Goal: Information Seeking & Learning: Learn about a topic

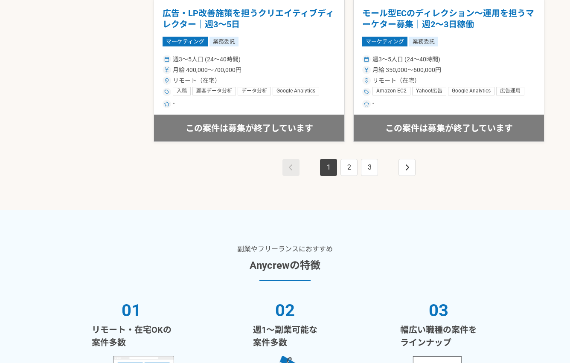
scroll to position [1602, 0]
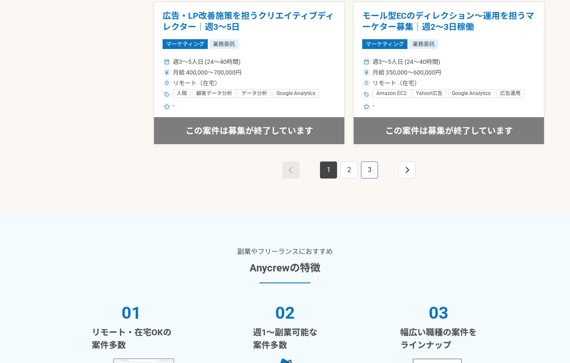
click at [366, 168] on link "3" at bounding box center [369, 170] width 17 height 17
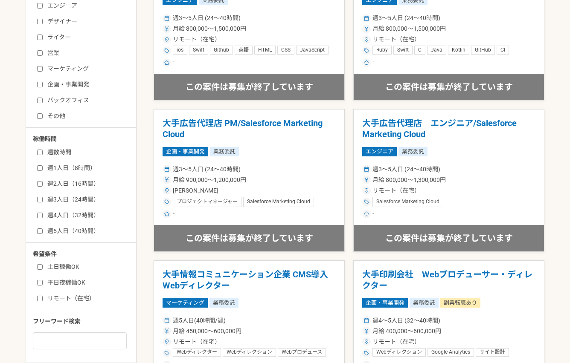
scroll to position [370, 0]
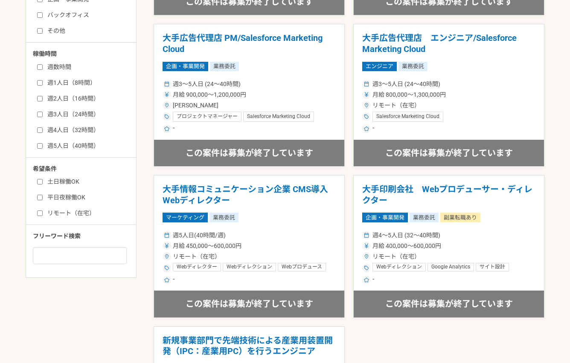
click at [60, 215] on label "リモート（在宅）" at bounding box center [86, 213] width 98 height 9
click at [43, 215] on input "リモート（在宅）" at bounding box center [40, 214] width 6 height 6
checkbox input "true"
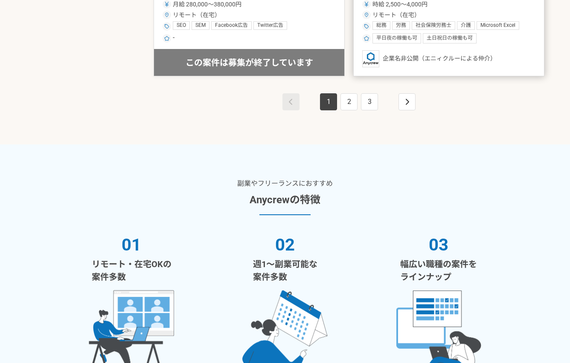
scroll to position [1620, 0]
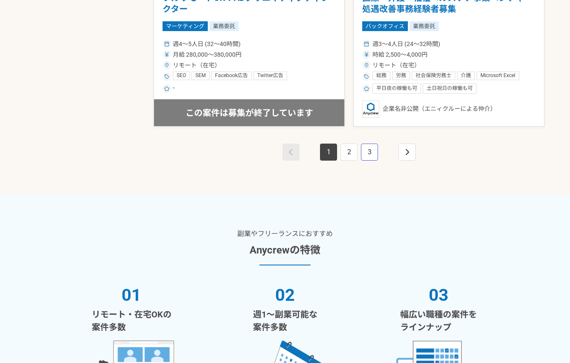
click at [373, 153] on link "3" at bounding box center [369, 152] width 17 height 17
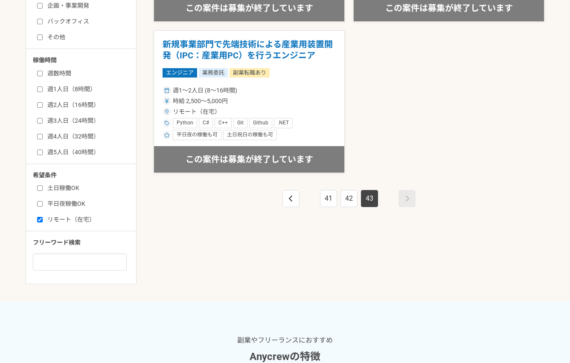
scroll to position [469, 0]
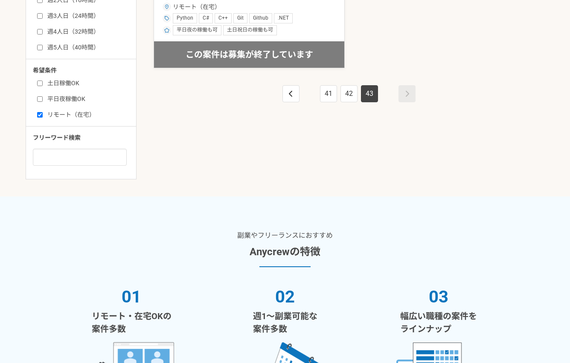
click at [39, 115] on input "リモート（在宅）" at bounding box center [40, 115] width 6 height 6
checkbox input "false"
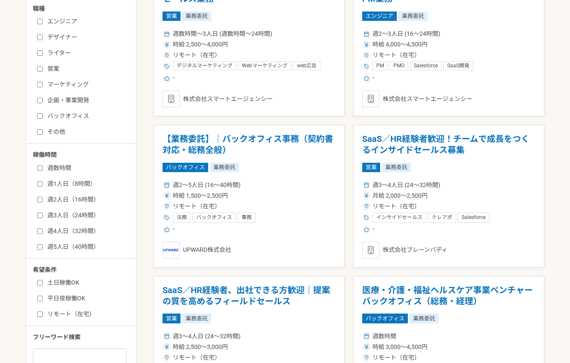
scroll to position [341, 0]
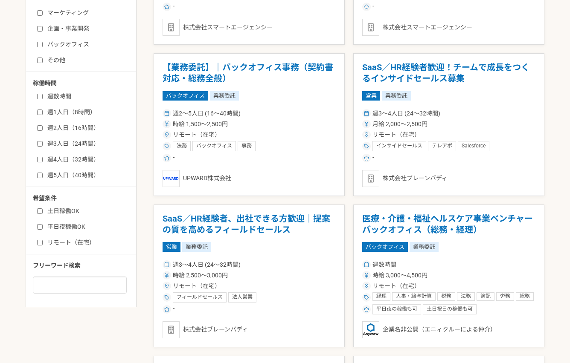
click at [39, 113] on input "週1人日（8時間）" at bounding box center [40, 113] width 6 height 6
checkbox input "true"
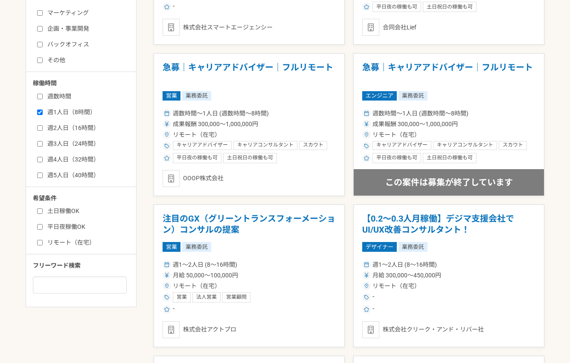
click at [39, 128] on input "週2人日（16時間）" at bounding box center [40, 128] width 6 height 6
checkbox input "true"
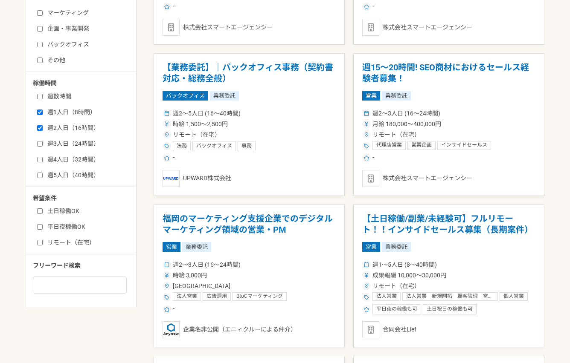
click at [39, 142] on input "週3人日（24時間）" at bounding box center [40, 144] width 6 height 6
checkbox input "true"
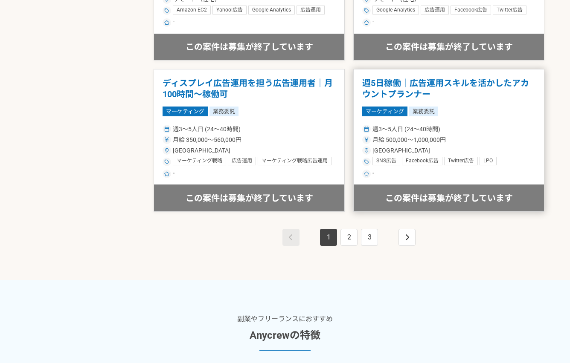
scroll to position [1663, 0]
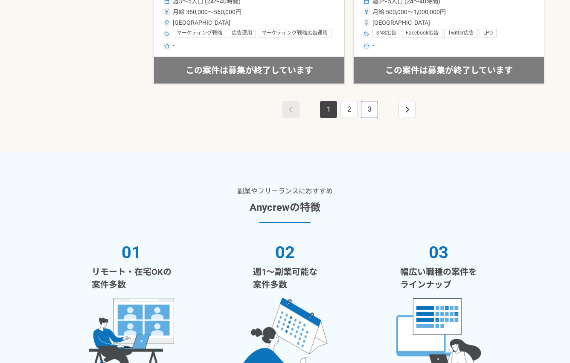
click at [371, 110] on link "3" at bounding box center [369, 109] width 17 height 17
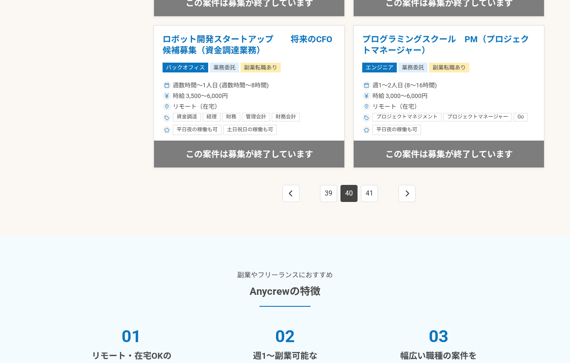
scroll to position [1596, 0]
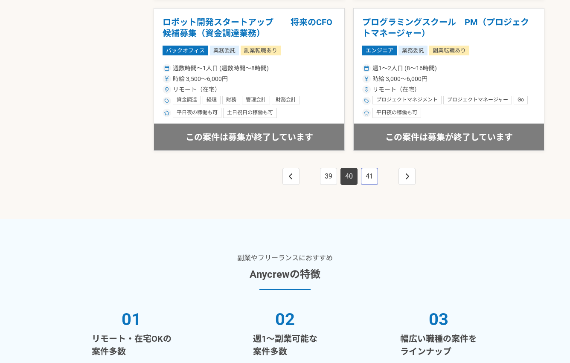
click at [373, 181] on link "41" at bounding box center [369, 176] width 17 height 17
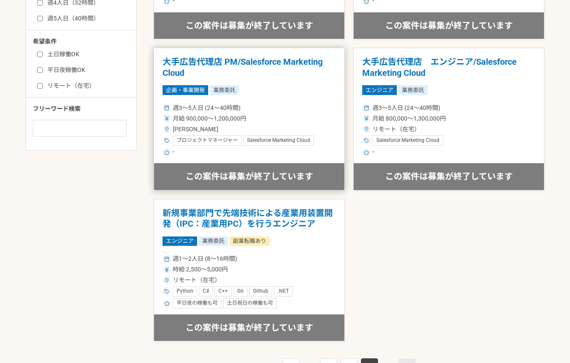
scroll to position [506, 0]
